Goal: Feedback & Contribution: Leave review/rating

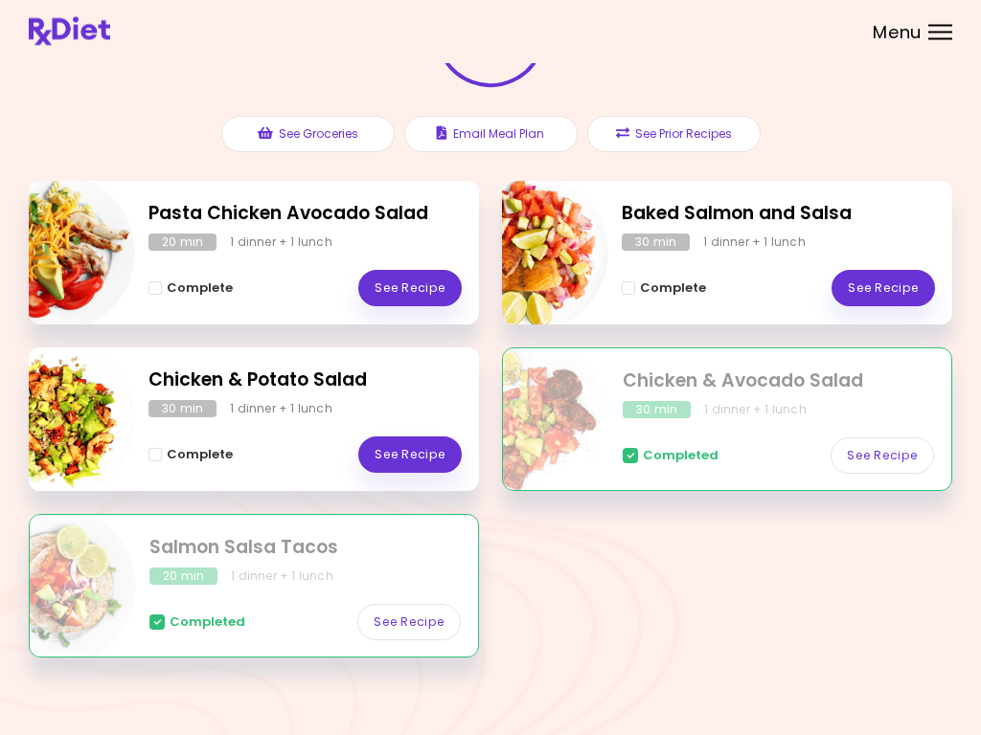
scroll to position [179, 0]
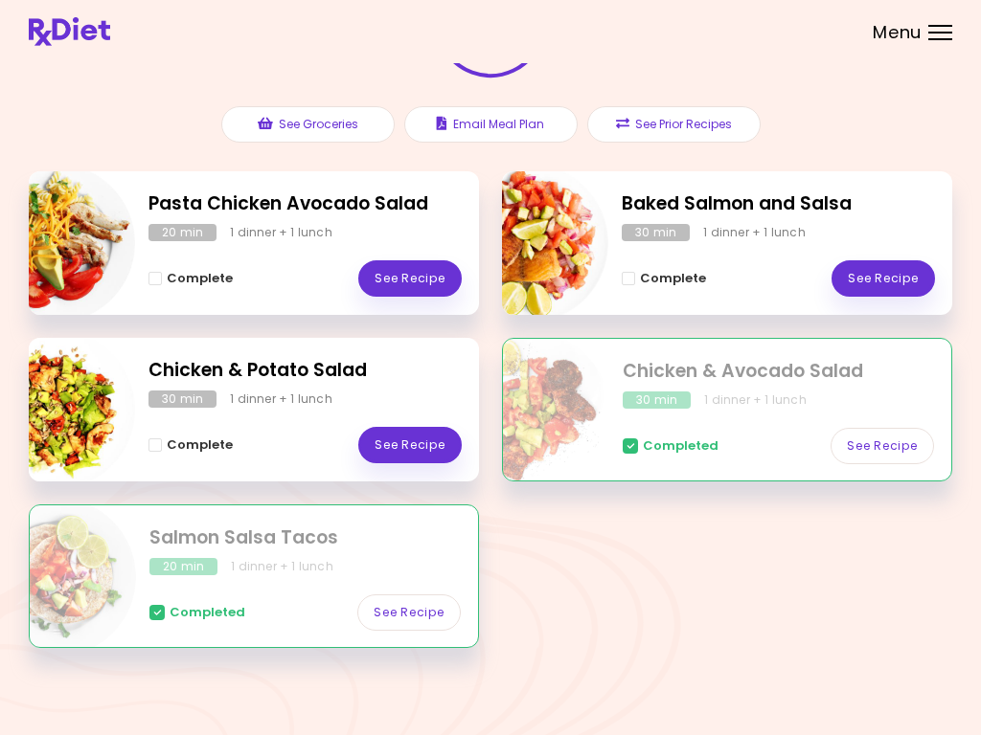
click at [872, 270] on link "See Recipe" at bounding box center [882, 278] width 103 height 36
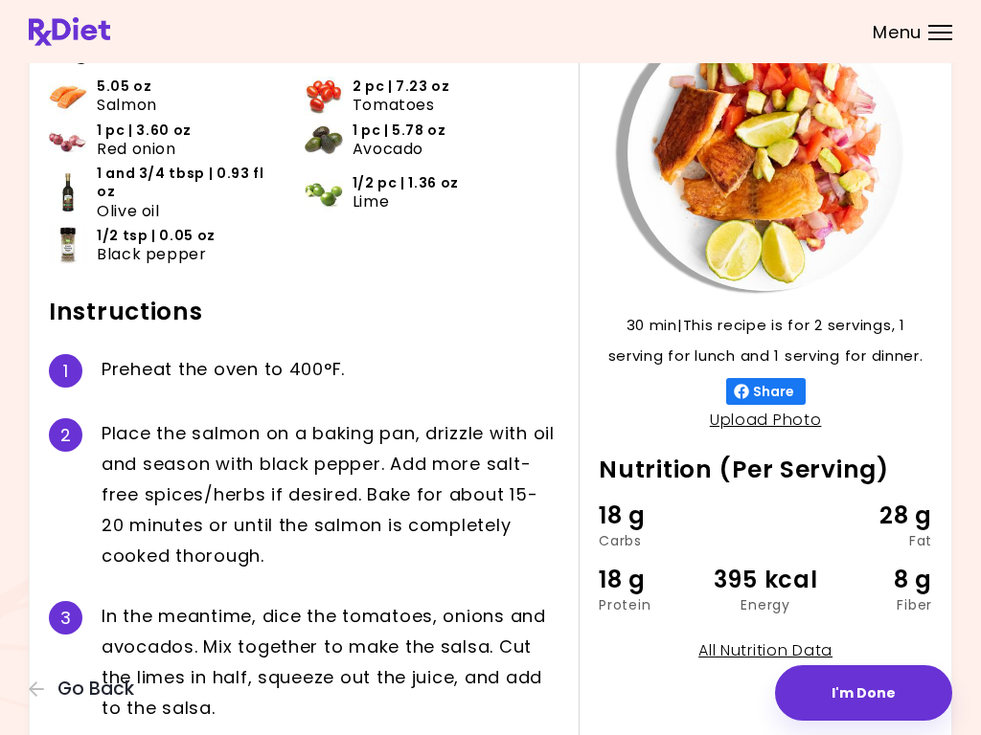
scroll to position [139, 0]
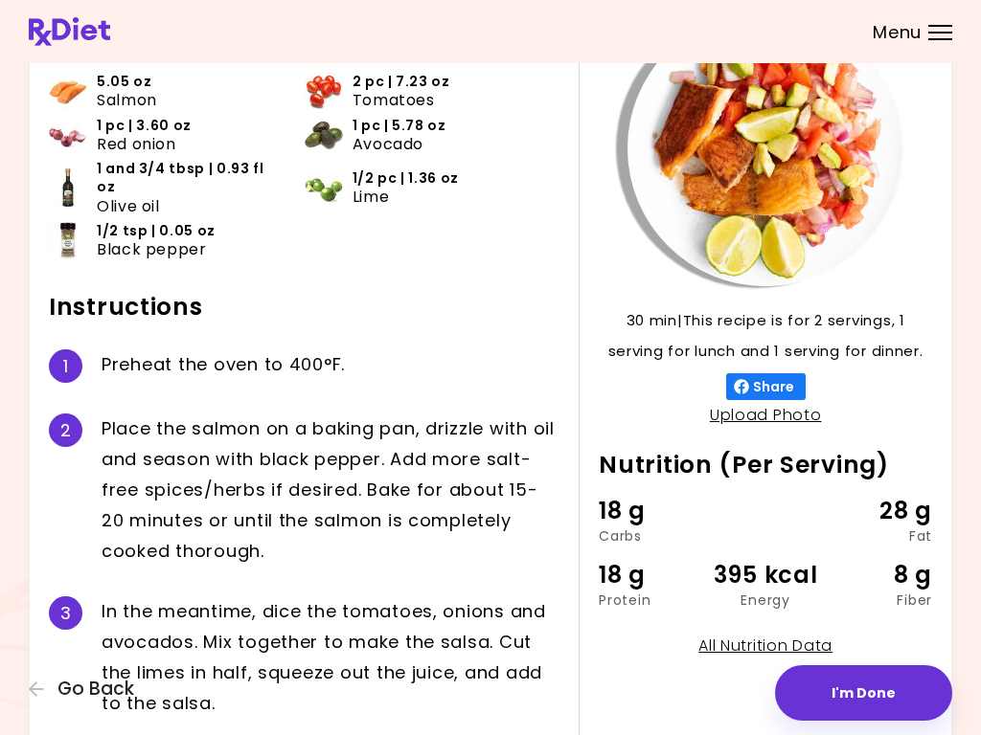
click at [839, 666] on button "I'm Done" at bounding box center [863, 694] width 177 height 56
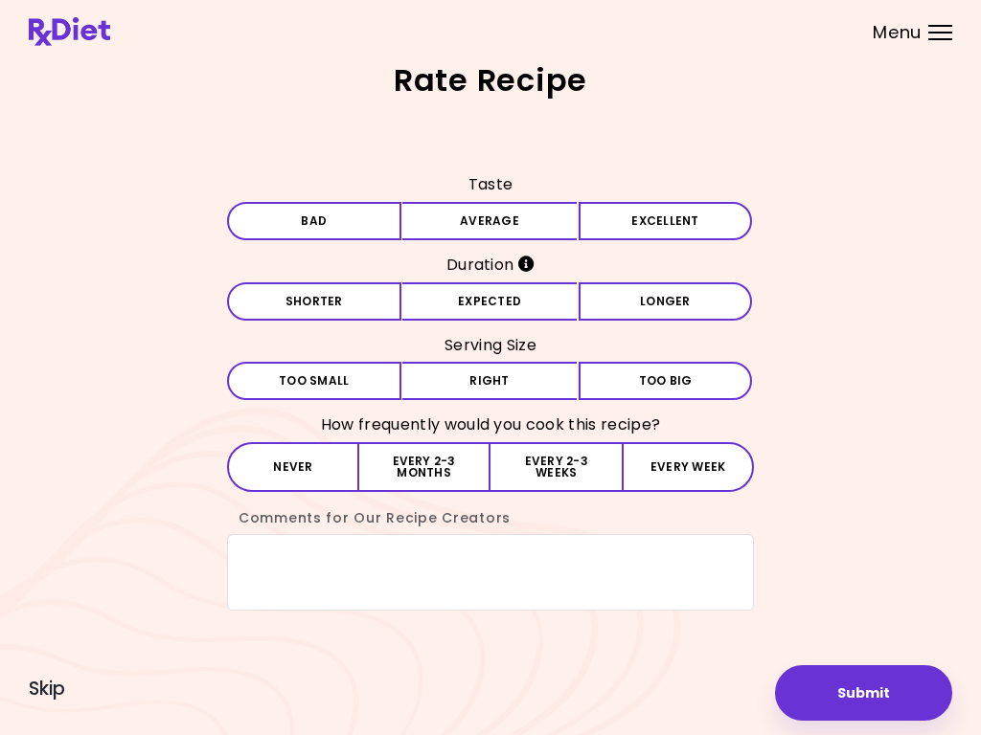
click at [616, 227] on button "Excellent" at bounding box center [665, 221] width 174 height 38
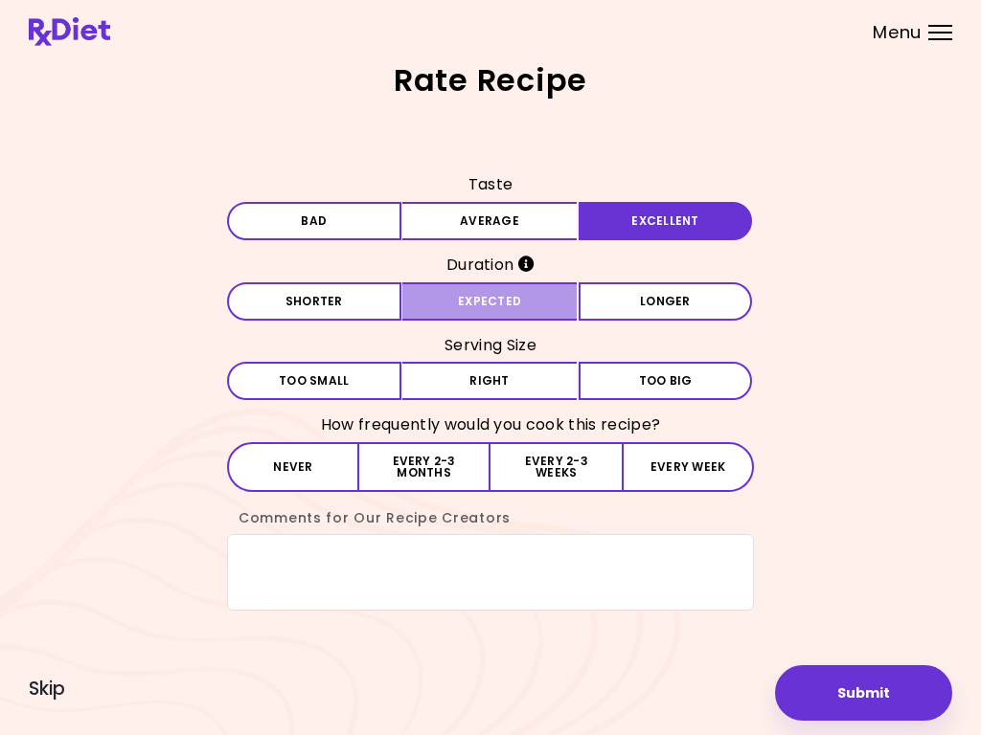
click at [468, 300] on button "Expected" at bounding box center [489, 302] width 174 height 38
click at [469, 381] on button "Right" at bounding box center [489, 381] width 174 height 38
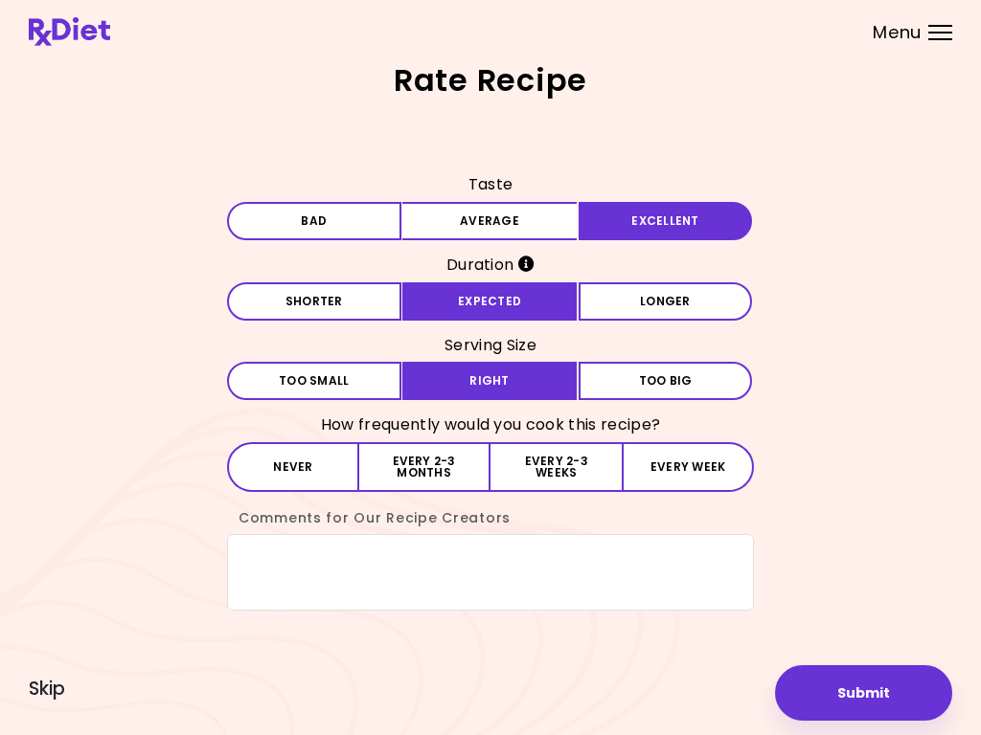
click at [683, 467] on button "Every week" at bounding box center [688, 467] width 132 height 50
click at [847, 703] on button "Submit" at bounding box center [863, 694] width 177 height 56
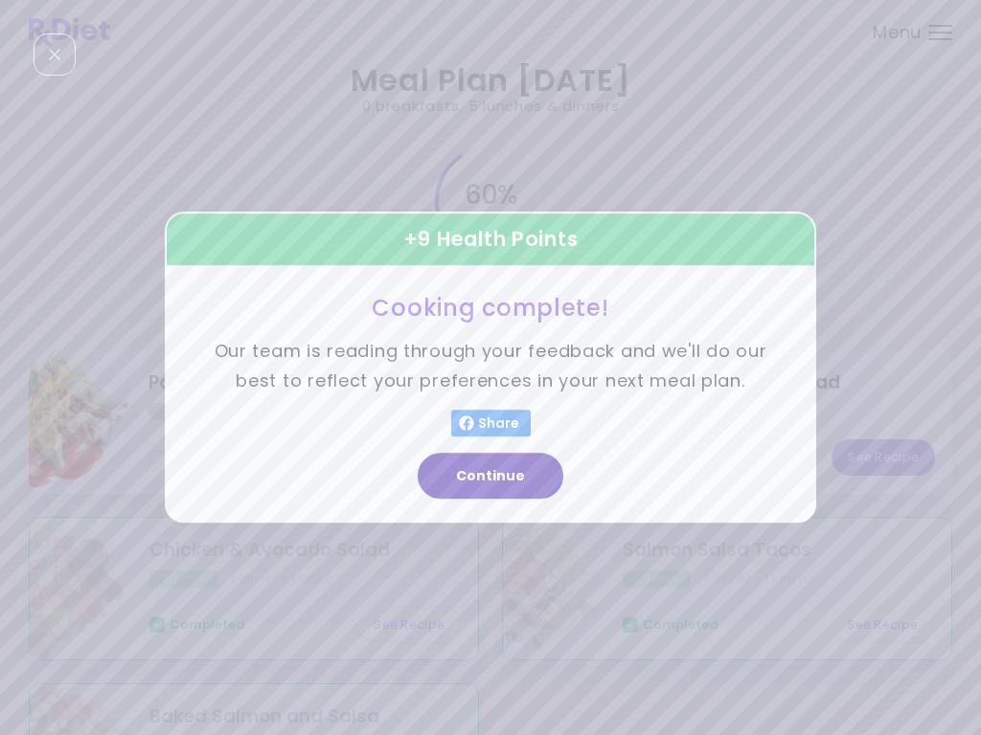
click at [477, 479] on button "Continue" at bounding box center [491, 477] width 146 height 46
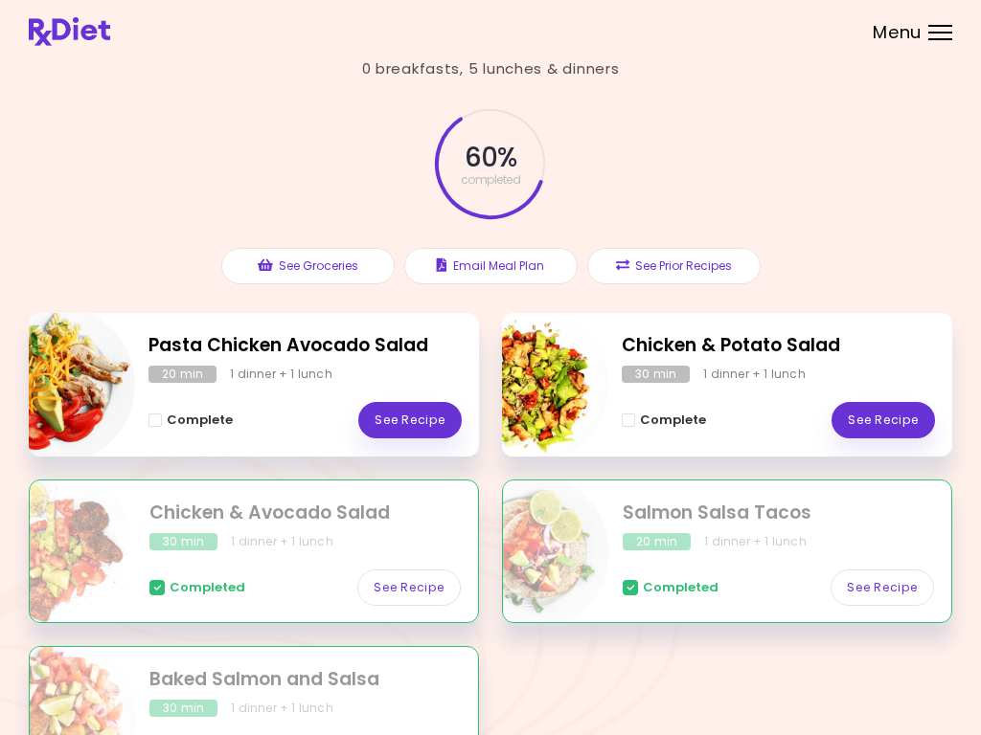
scroll to position [36, 0]
click at [414, 421] on link "See Recipe" at bounding box center [409, 421] width 103 height 36
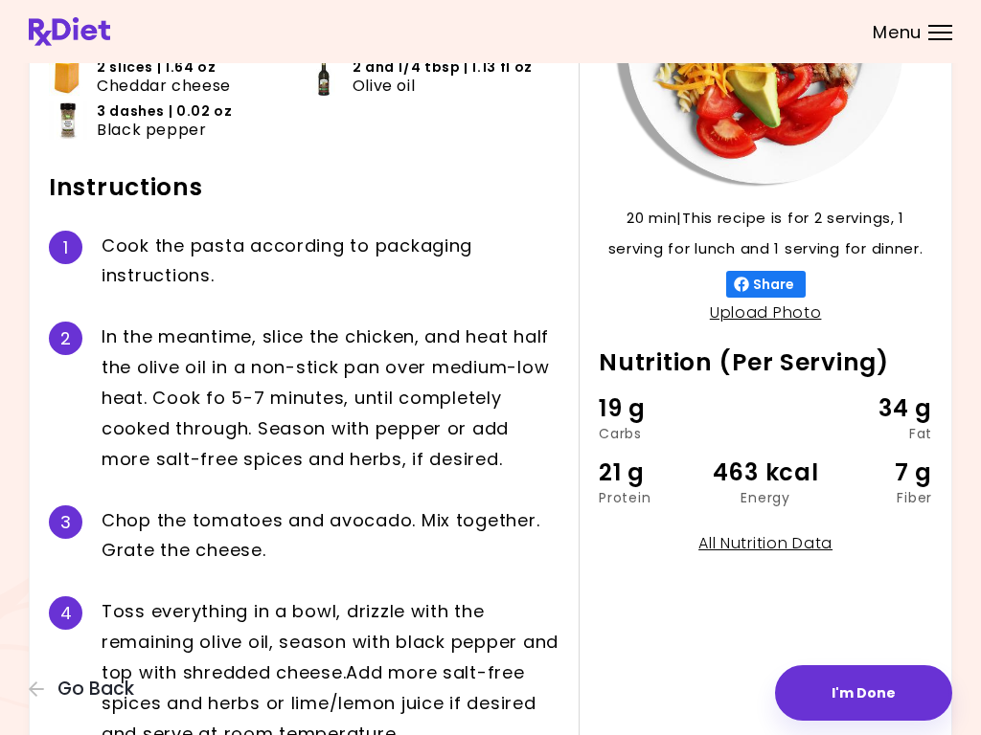
scroll to position [240, 0]
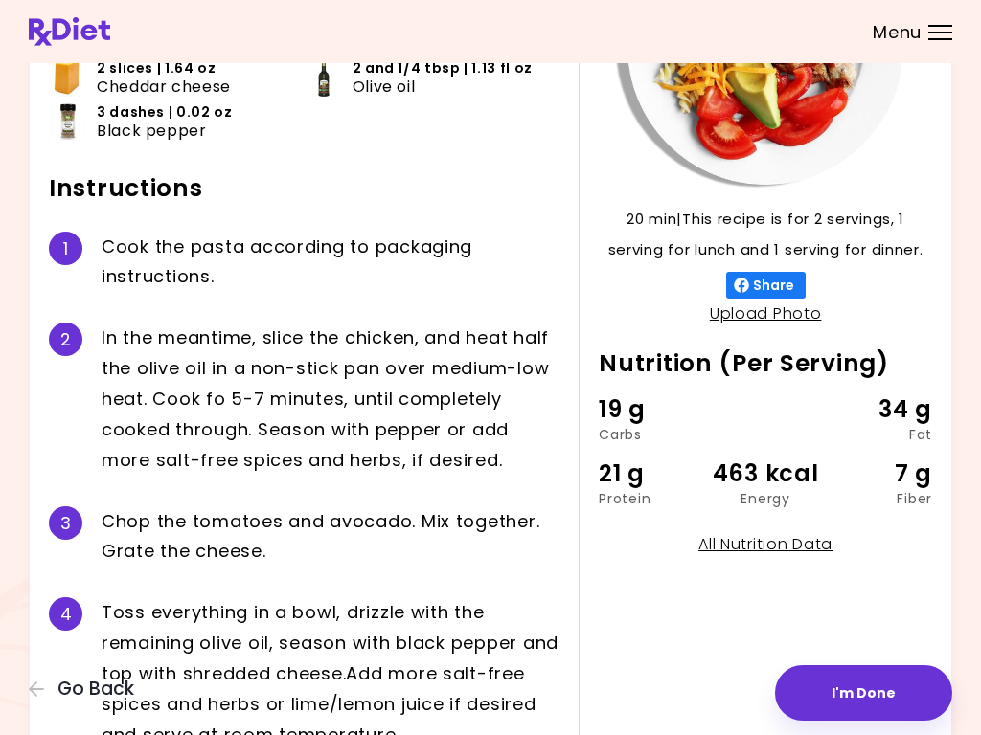
click at [853, 691] on button "I'm Done" at bounding box center [863, 694] width 177 height 56
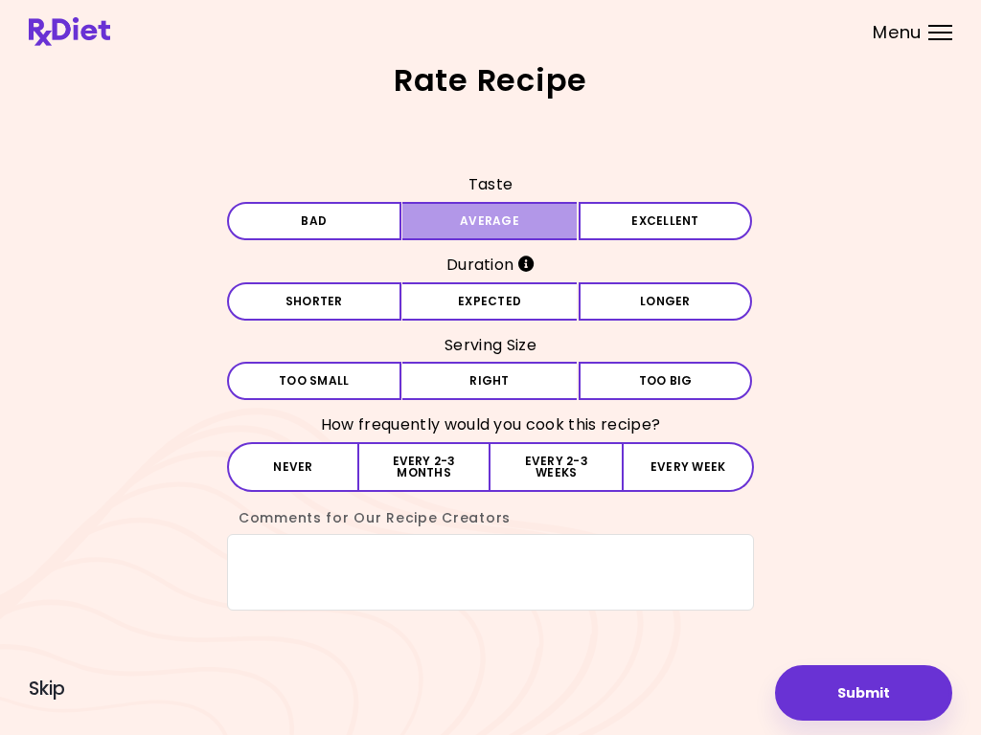
click at [459, 218] on button "Average" at bounding box center [489, 221] width 174 height 38
click at [457, 302] on button "Expected" at bounding box center [489, 302] width 174 height 38
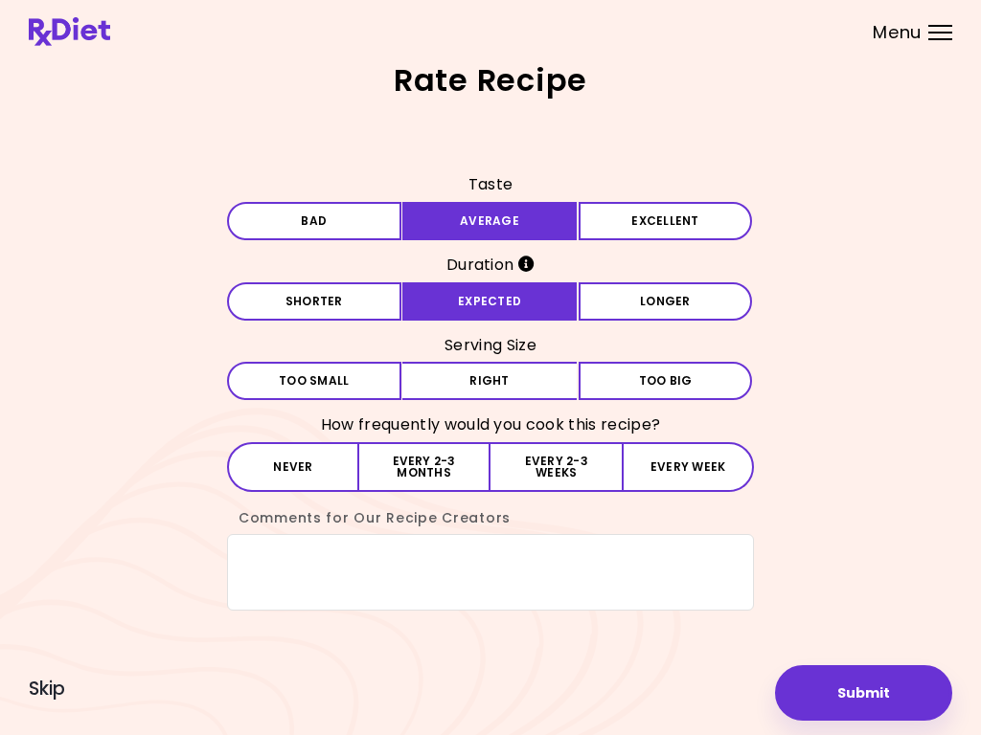
click at [462, 389] on button "Right" at bounding box center [489, 381] width 174 height 38
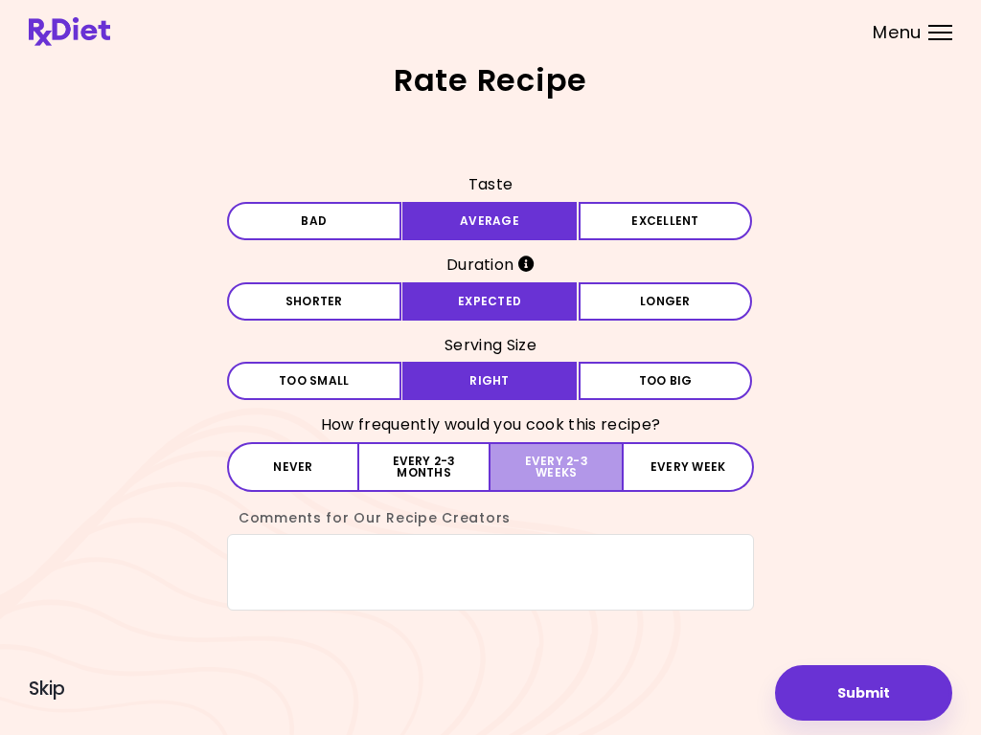
click at [545, 474] on button "Every 2-3 weeks" at bounding box center [555, 467] width 131 height 50
click at [833, 693] on button "Submit" at bounding box center [863, 694] width 177 height 56
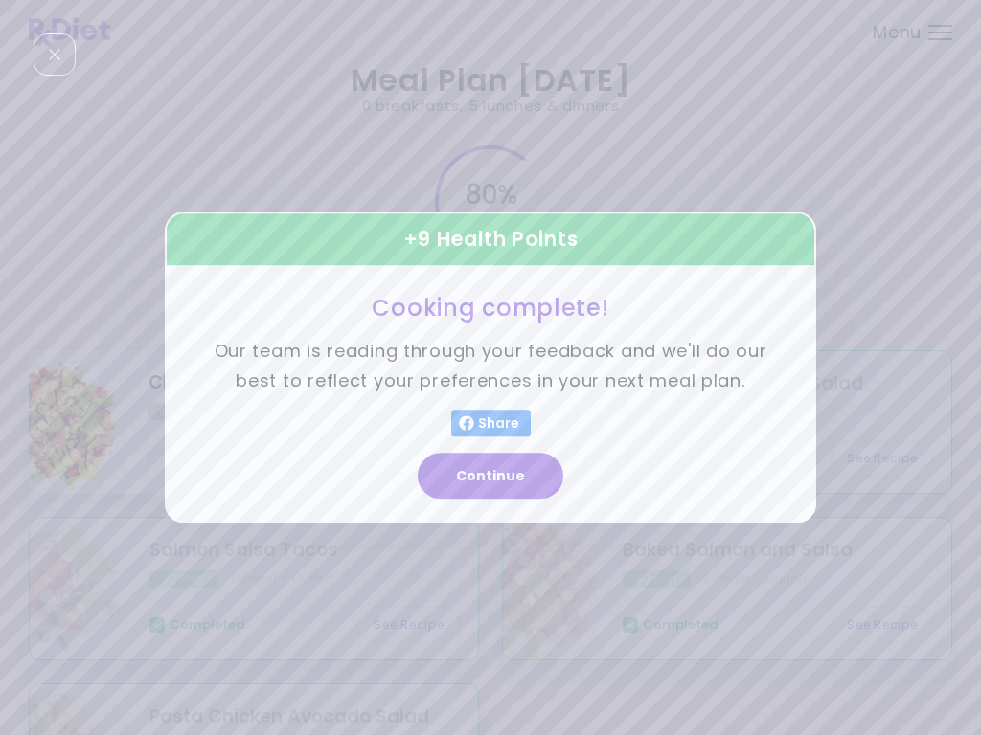
click at [479, 478] on button "Continue" at bounding box center [491, 477] width 146 height 46
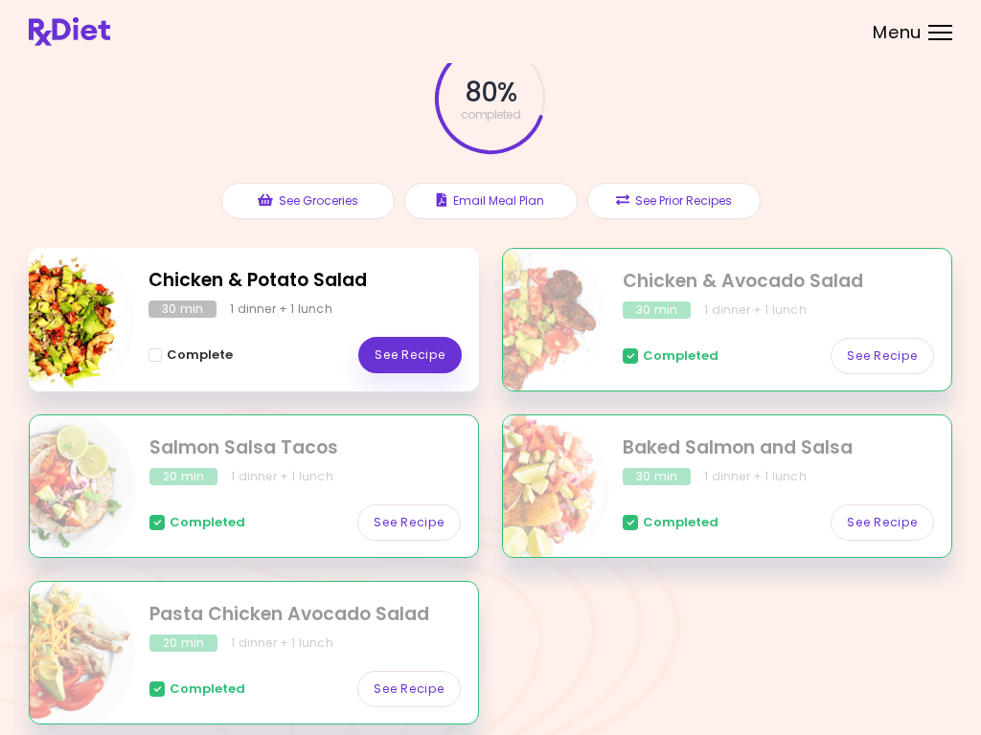
scroll to position [99, 0]
